Goal: Transaction & Acquisition: Purchase product/service

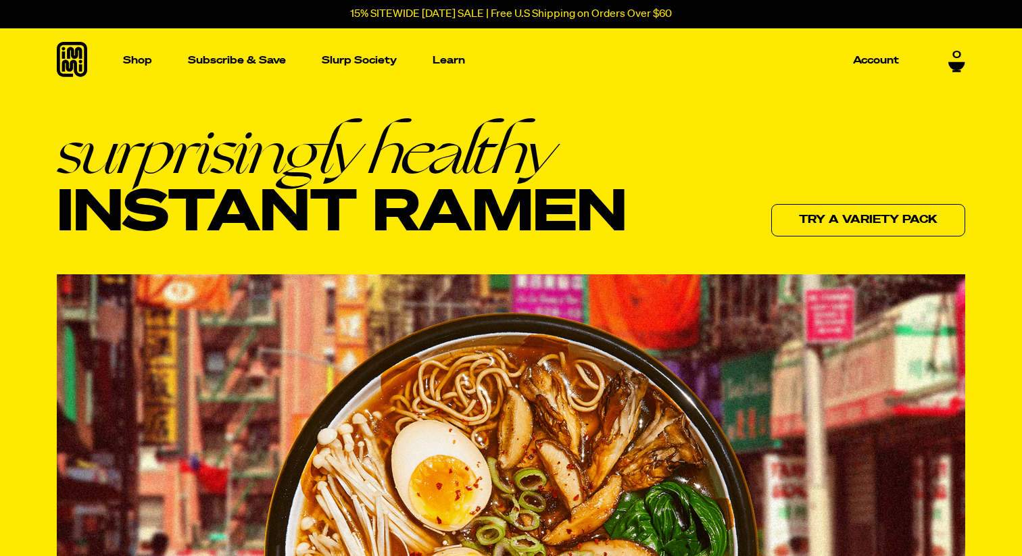
click at [694, 130] on div "surprisingly healthy Instant Ramen Try a variety pack" at bounding box center [511, 180] width 909 height 120
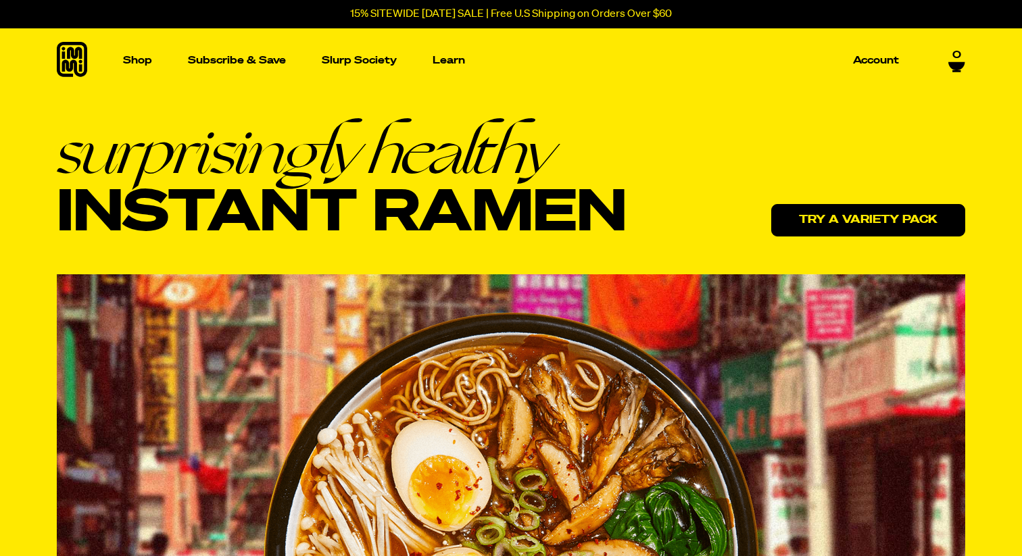
click at [813, 223] on link "Try a variety pack" at bounding box center [868, 220] width 194 height 32
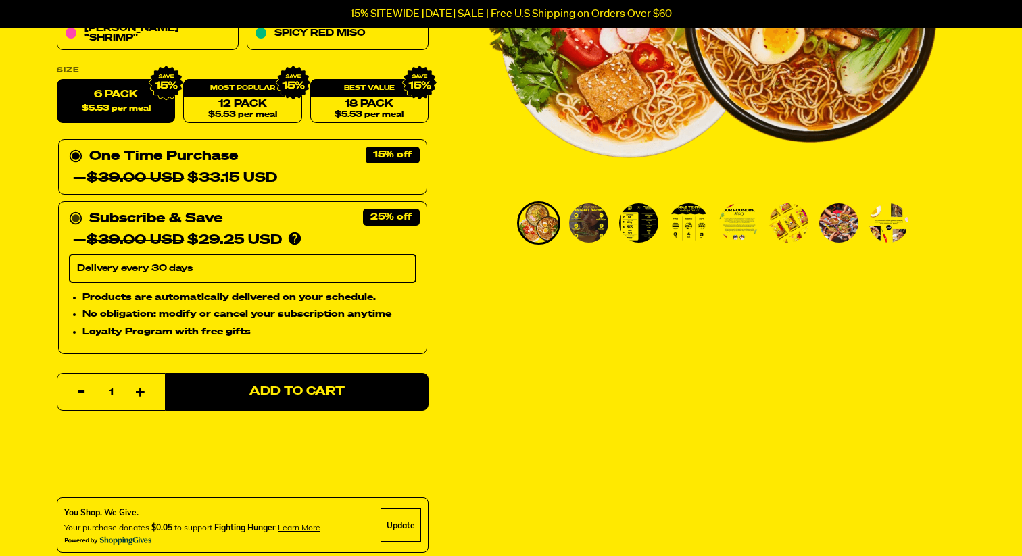
scroll to position [362, 0]
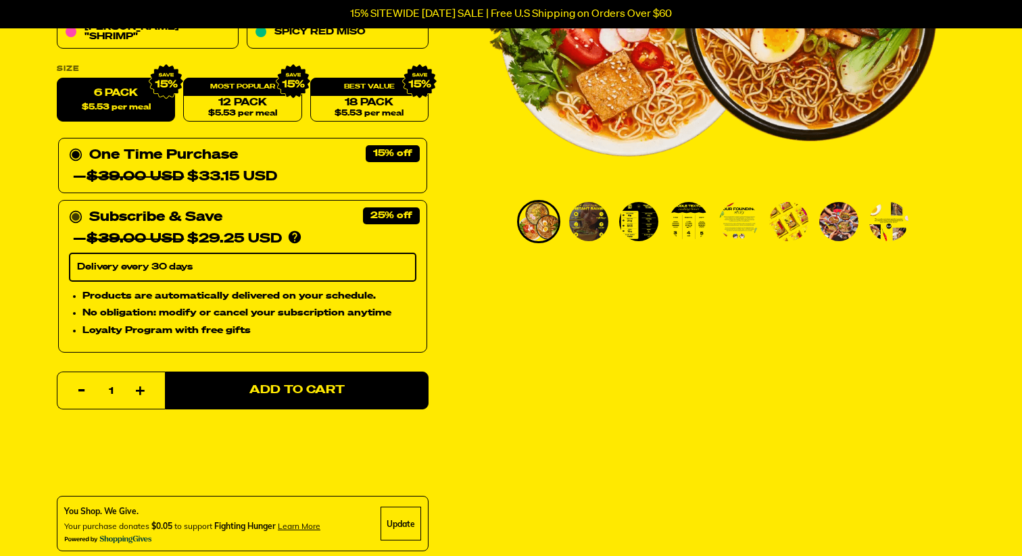
click at [78, 218] on circle at bounding box center [76, 218] width 8 height 8
click at [78, 207] on input "Subscribe & Save 25% — $39.00 USD $29.25 USD You'll receive your selected flavo…" at bounding box center [73, 207] width 9 height 0
click at [78, 218] on circle at bounding box center [76, 218] width 8 height 8
click at [78, 207] on input "Subscribe & Save 25% — $39.00 USD $29.25 USD You'll receive your selected flavo…" at bounding box center [73, 207] width 9 height 0
click at [76, 154] on circle at bounding box center [76, 155] width 8 height 8
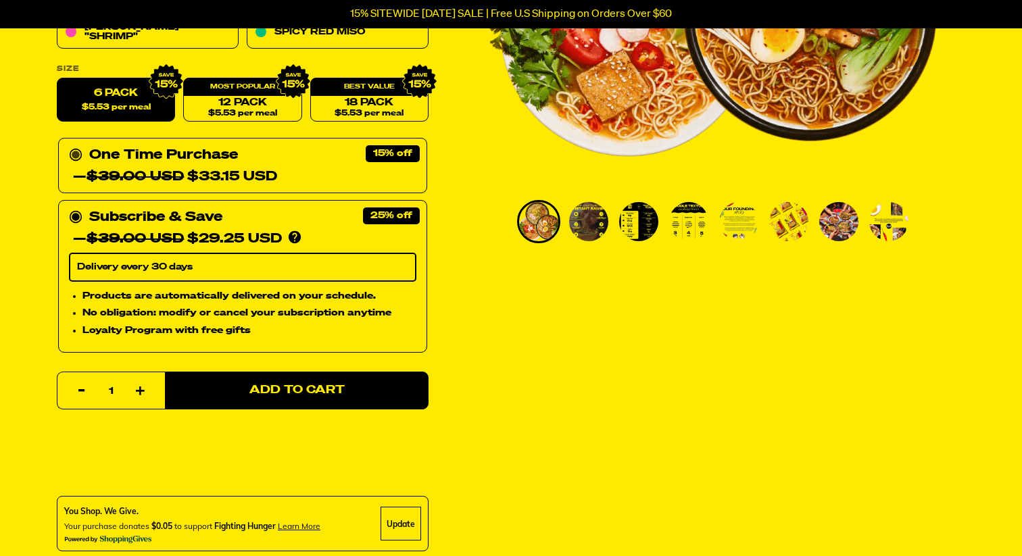
click at [76, 145] on input "One Time Purchase — $39.00 USD $33.15 USD" at bounding box center [73, 145] width 9 height 0
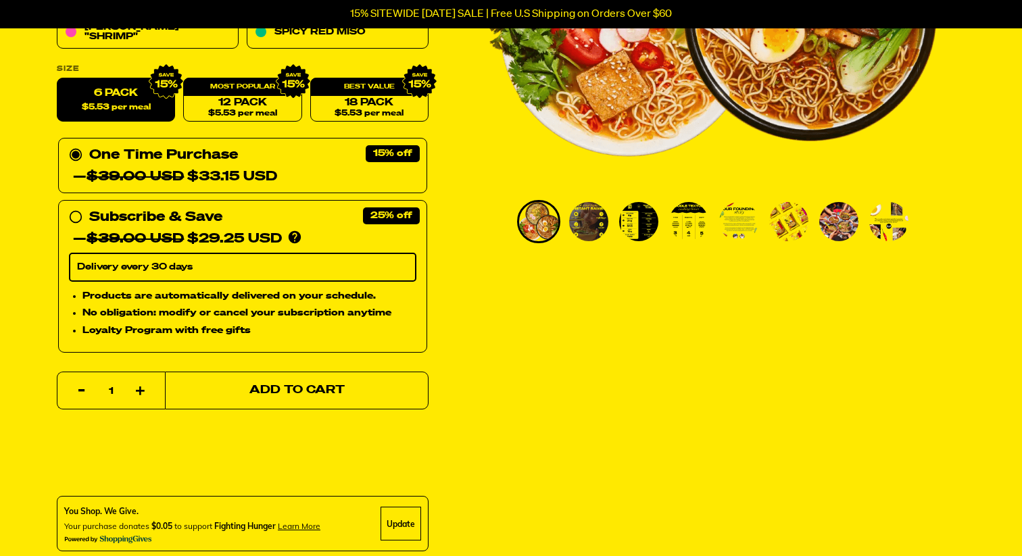
click at [305, 391] on span "Add to Cart" at bounding box center [296, 390] width 95 height 11
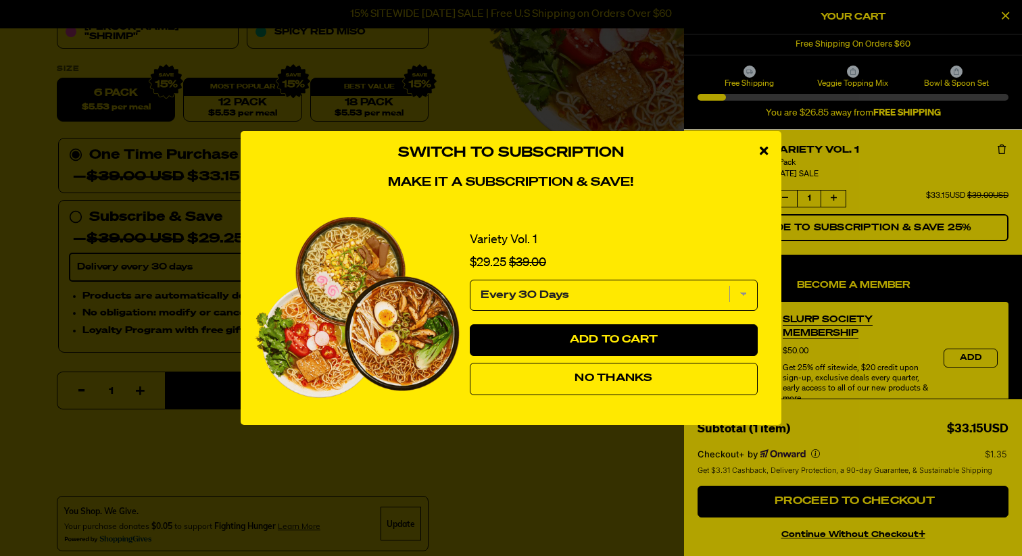
click at [747, 294] on select "Every 30 Days" at bounding box center [614, 295] width 288 height 31
click at [470, 280] on select "Every 30 Days" at bounding box center [614, 295] width 288 height 31
click at [639, 379] on span "No Thanks" at bounding box center [614, 378] width 78 height 11
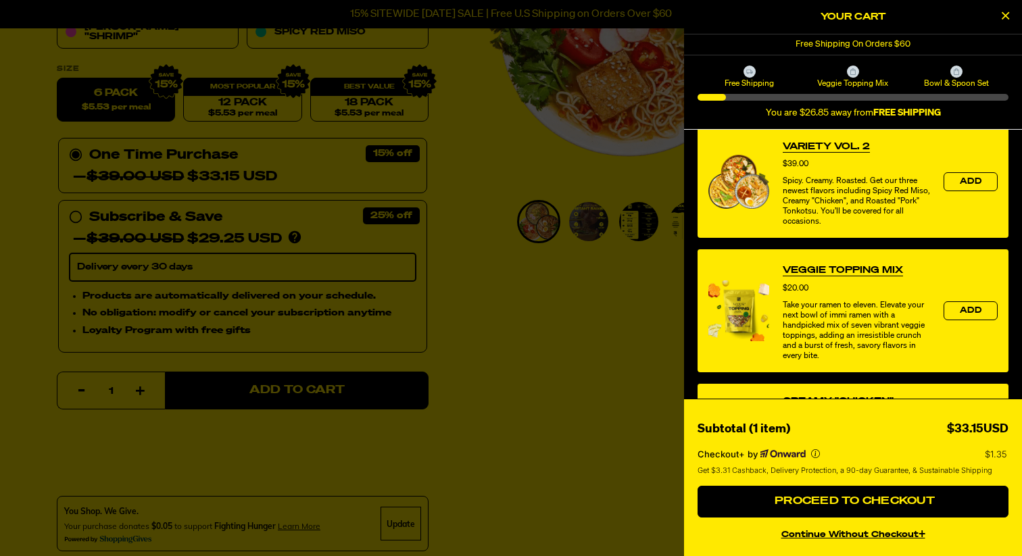
scroll to position [339, 0]
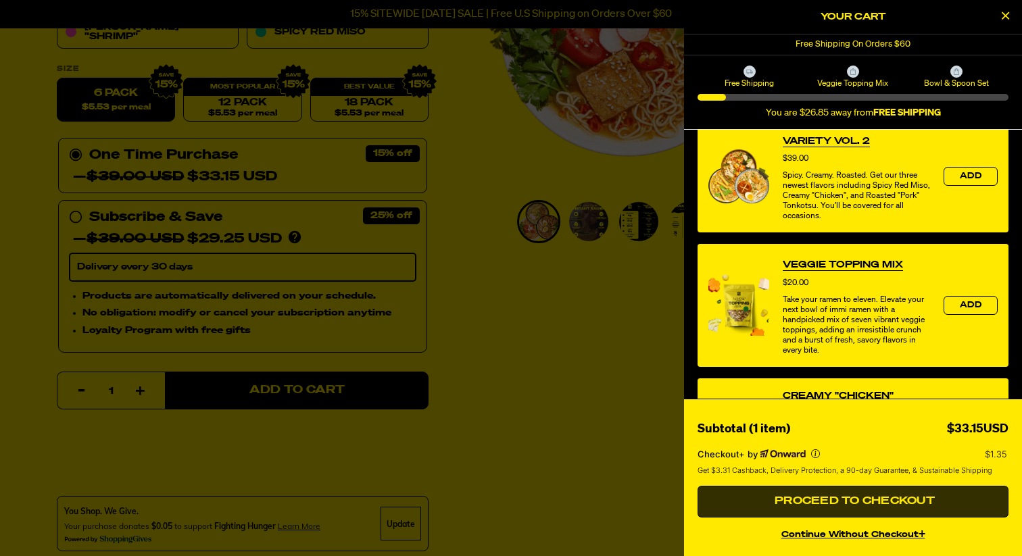
click at [855, 503] on span "Proceed to Checkout" at bounding box center [853, 501] width 164 height 11
